Goal: Use online tool/utility: Utilize a website feature to perform a specific function

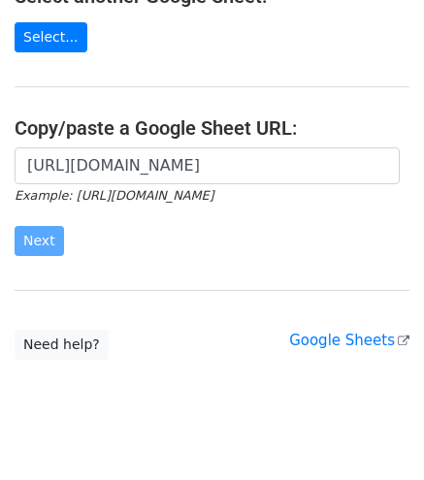
scroll to position [103, 0]
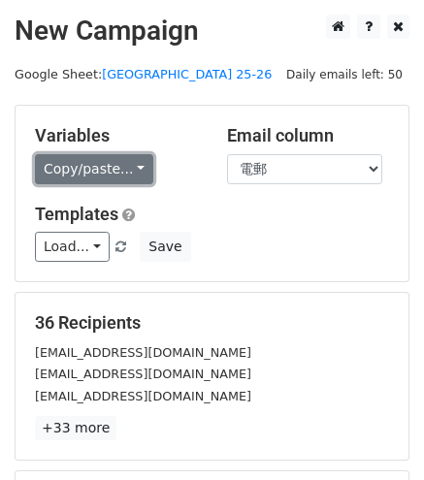
click at [97, 161] on link "Copy/paste..." at bounding box center [94, 169] width 118 height 30
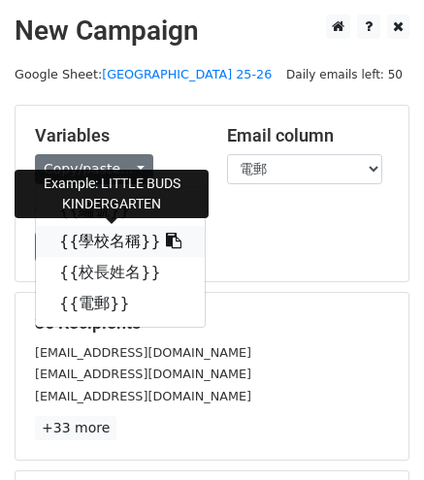
click at [105, 238] on link "{{學校名稱}}" at bounding box center [120, 241] width 169 height 31
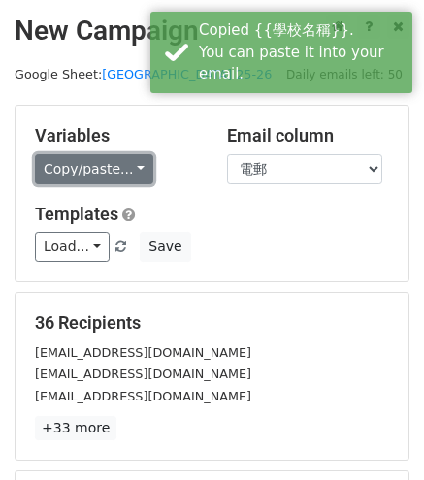
click at [92, 173] on link "Copy/paste..." at bounding box center [94, 169] width 118 height 30
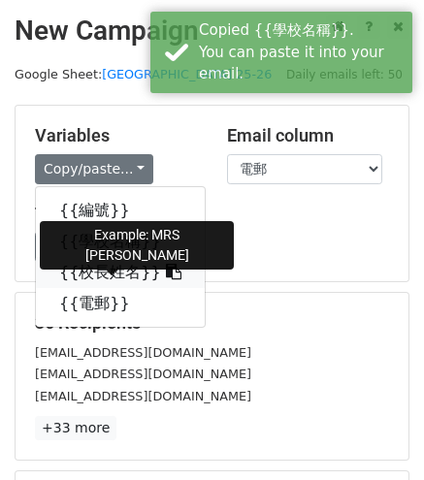
click at [106, 280] on link "{{校長姓名}}" at bounding box center [120, 272] width 169 height 31
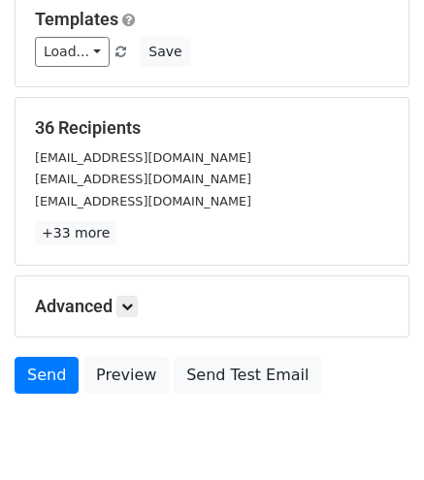
scroll to position [269, 0]
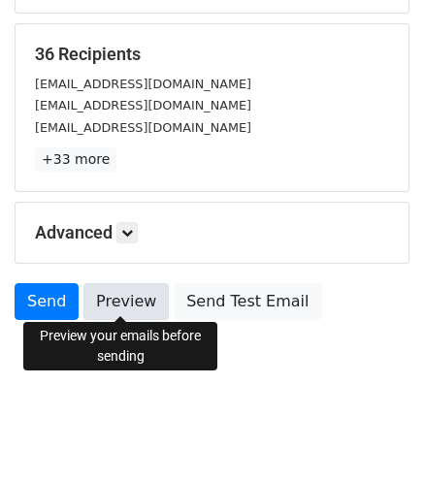
click at [141, 302] on link "Preview" at bounding box center [125, 301] width 85 height 37
